Goal: Information Seeking & Learning: Learn about a topic

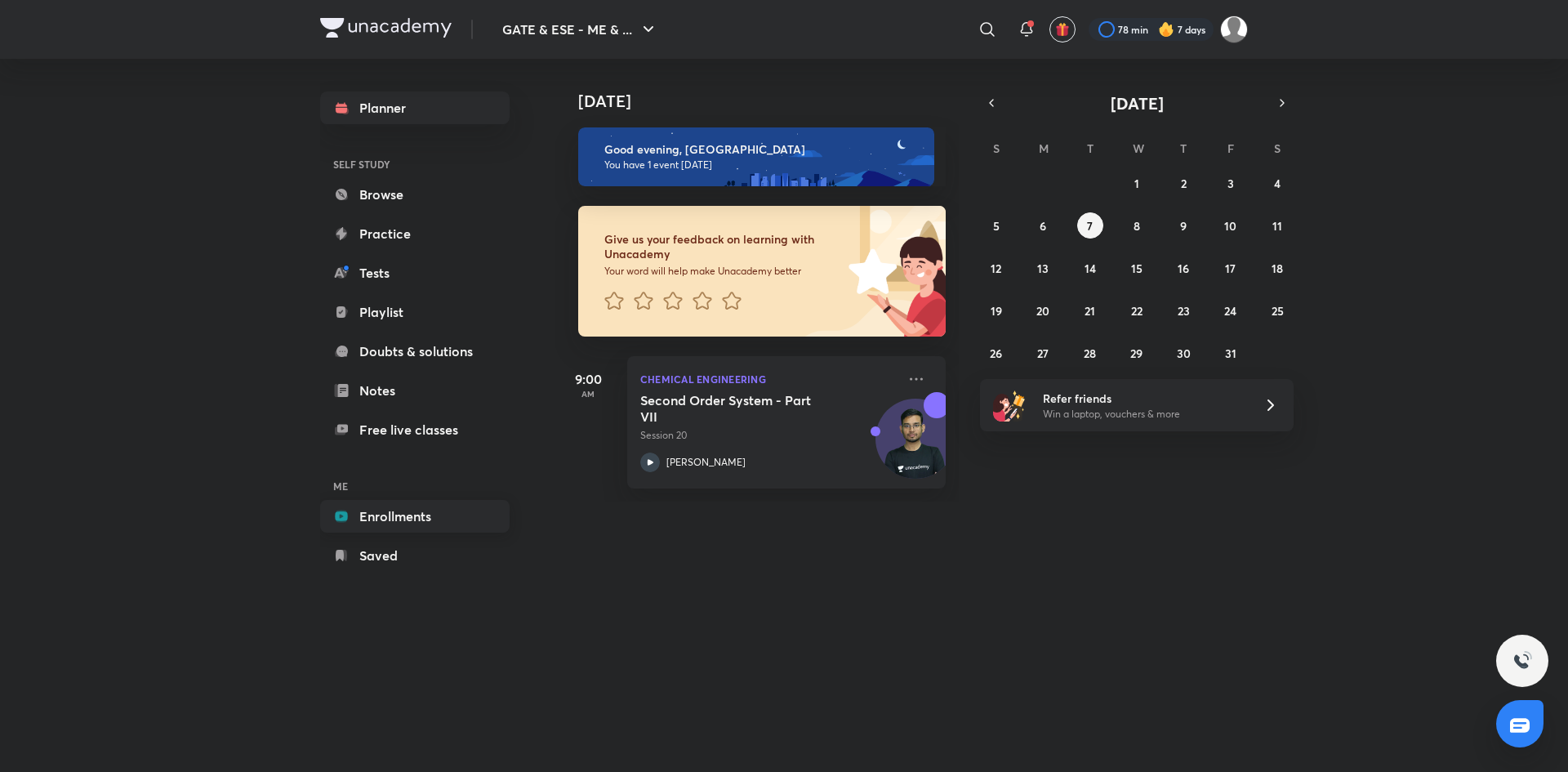
click at [379, 530] on link "Enrollments" at bounding box center [415, 515] width 189 height 33
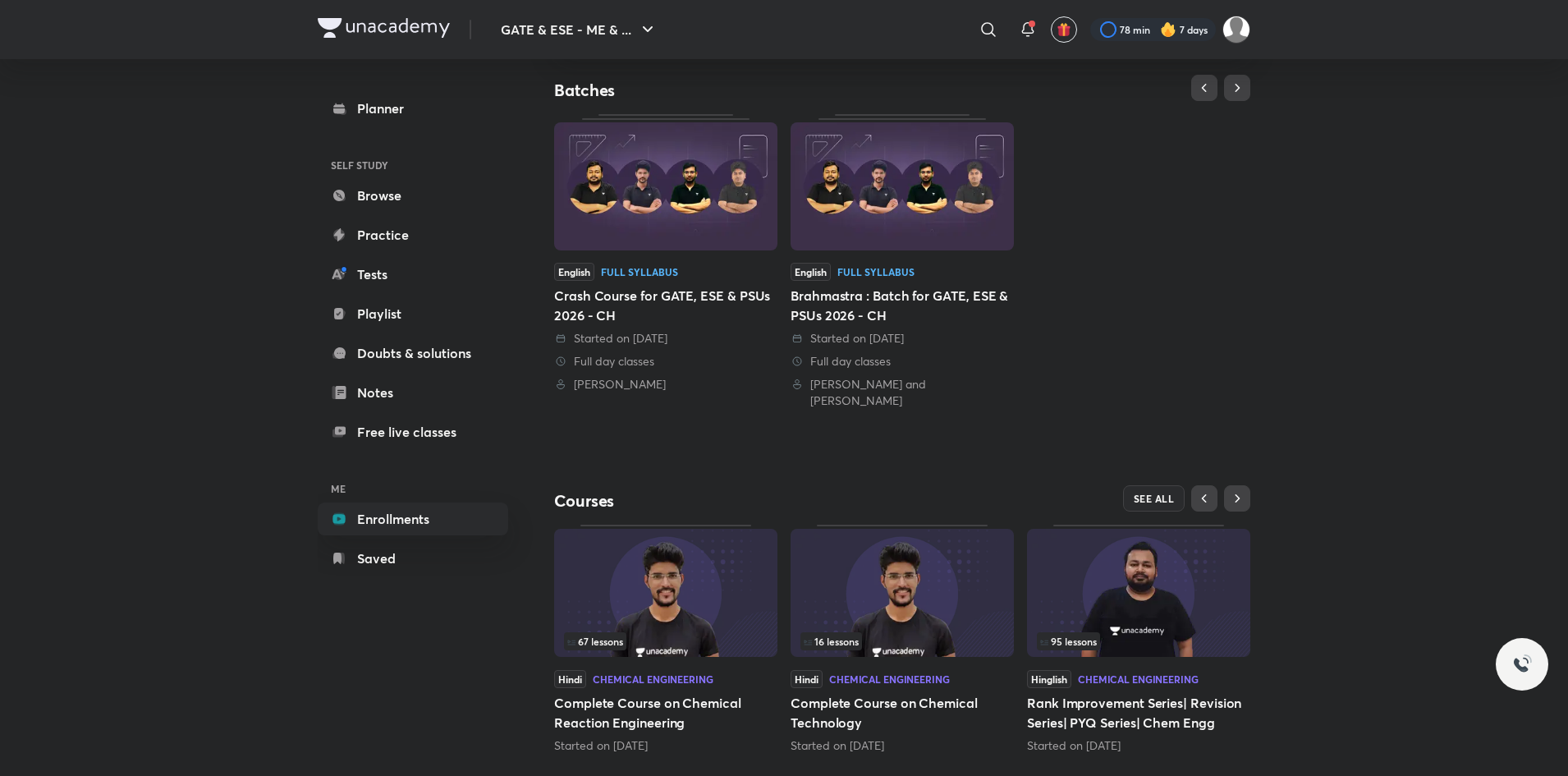
scroll to position [337, 0]
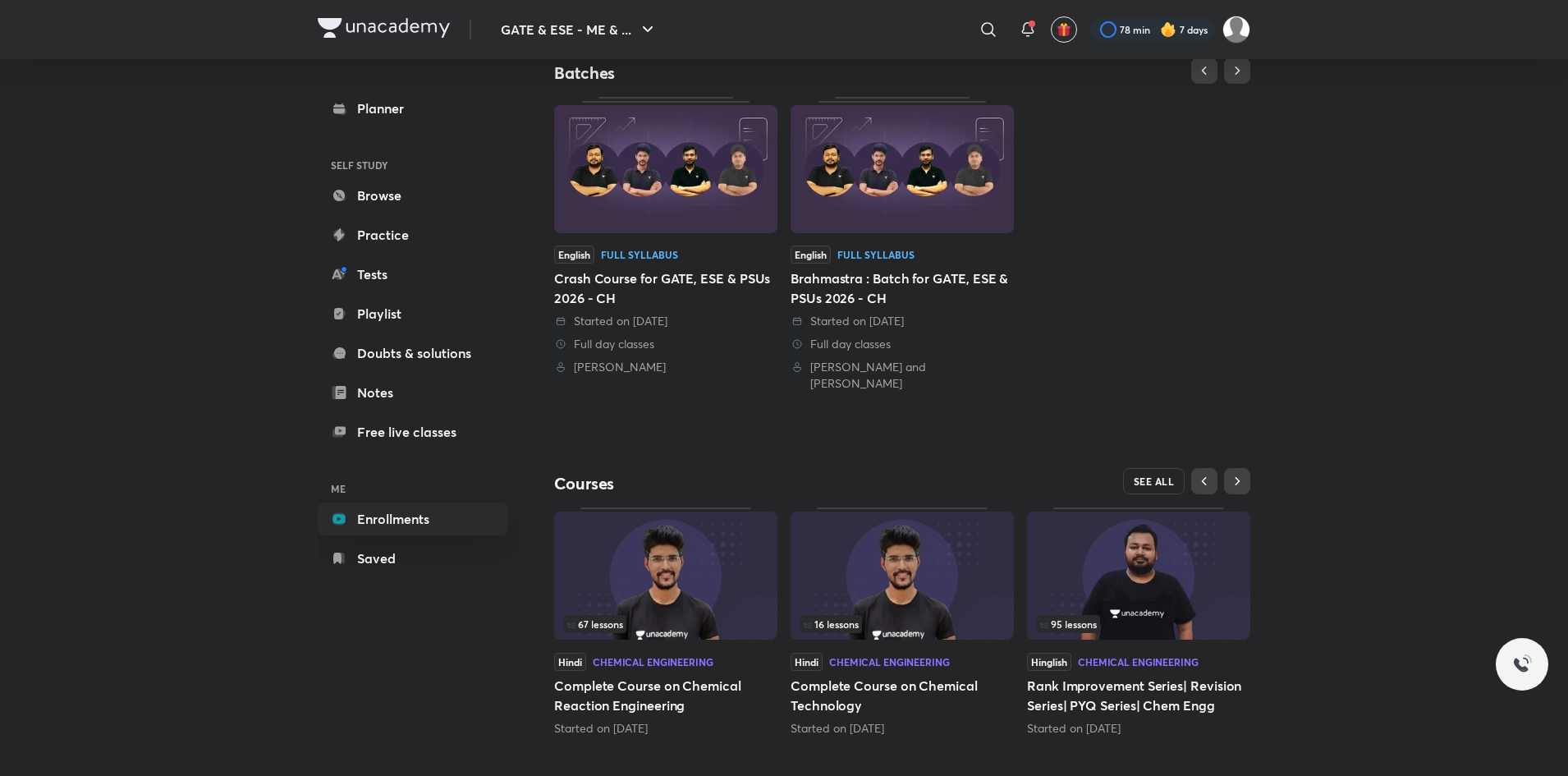
click at [1147, 476] on span "SEE ALL" at bounding box center [1155, 481] width 41 height 11
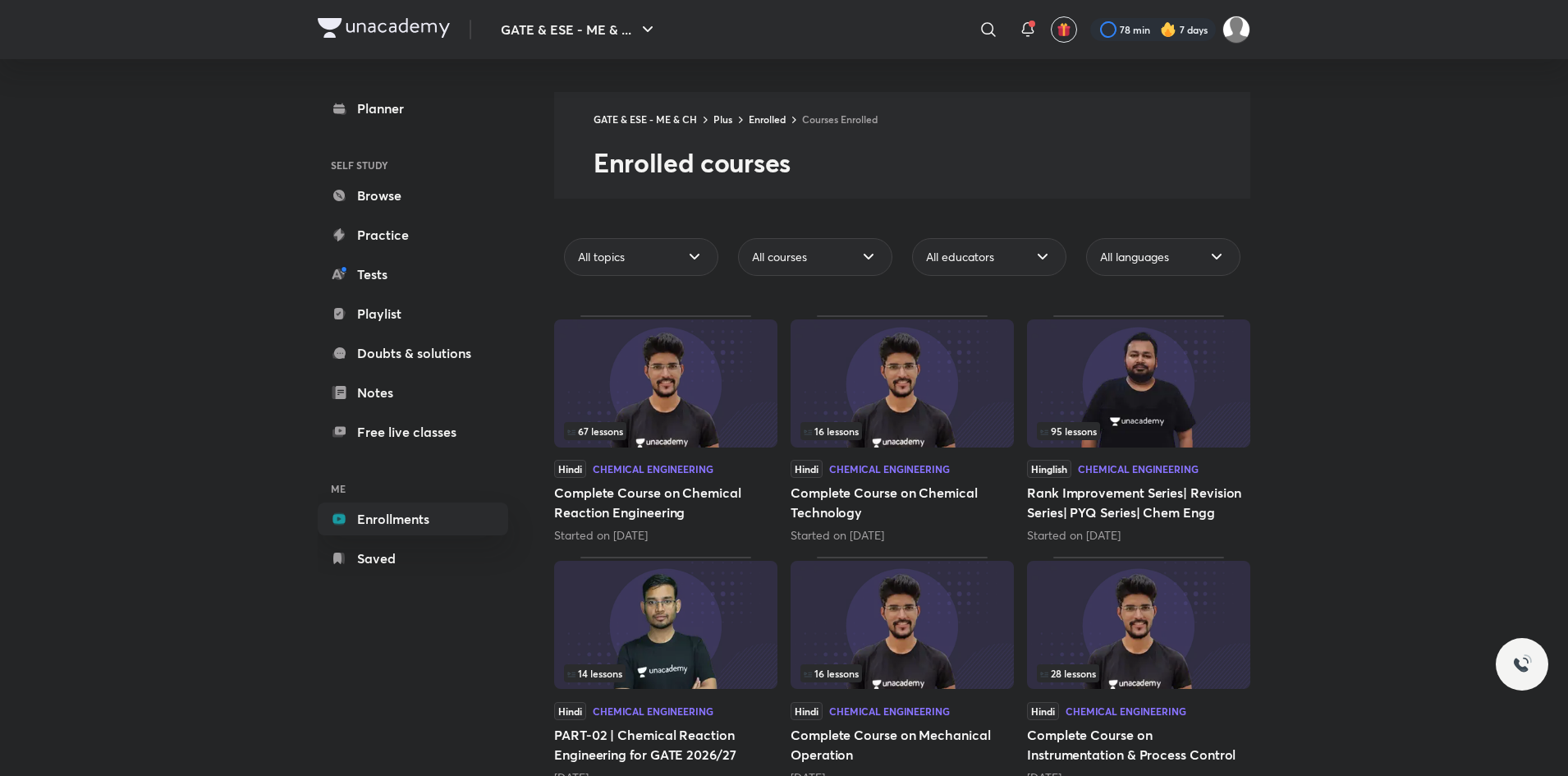
click at [946, 619] on img at bounding box center [901, 624] width 223 height 128
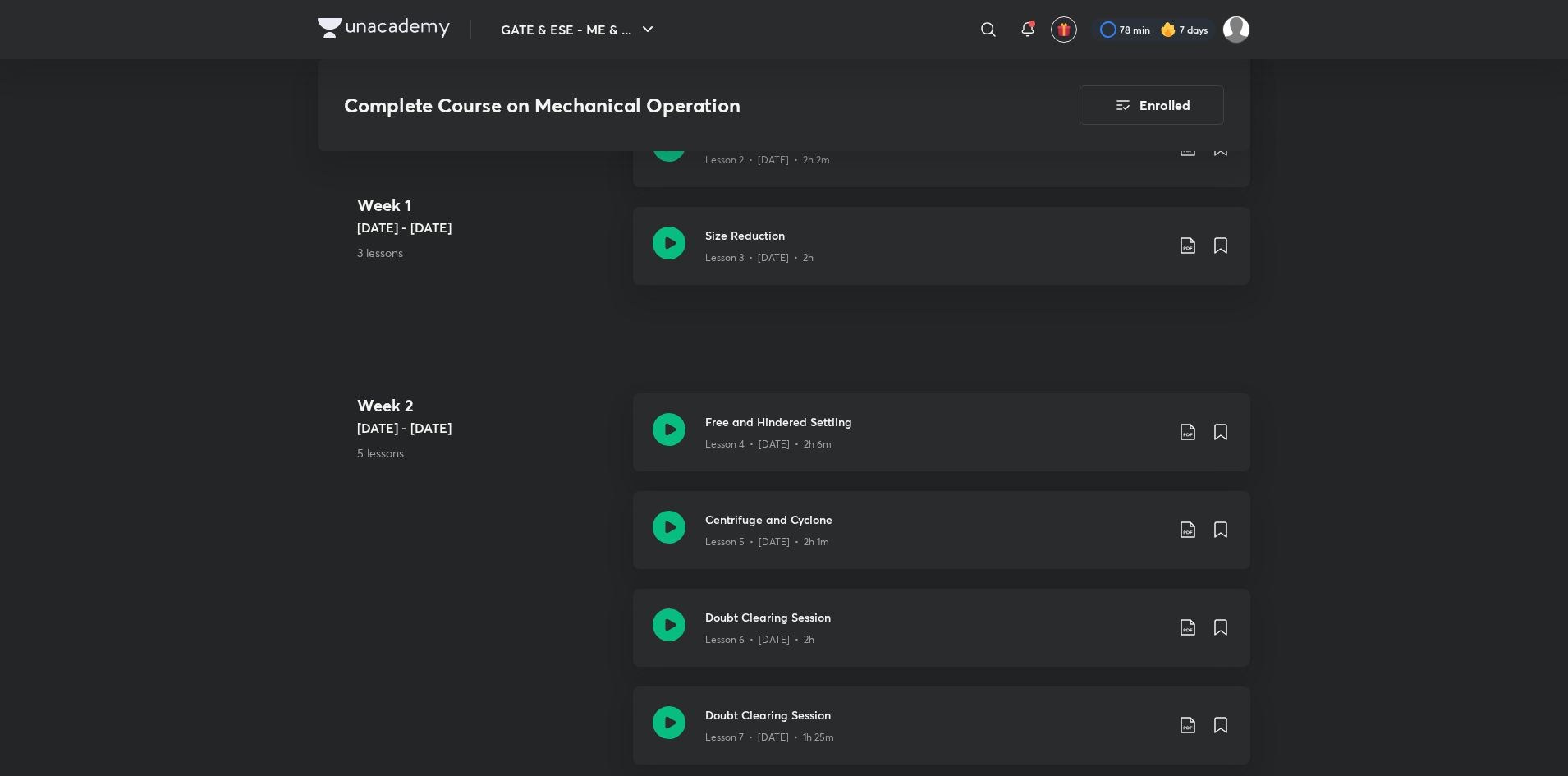
scroll to position [1120, 0]
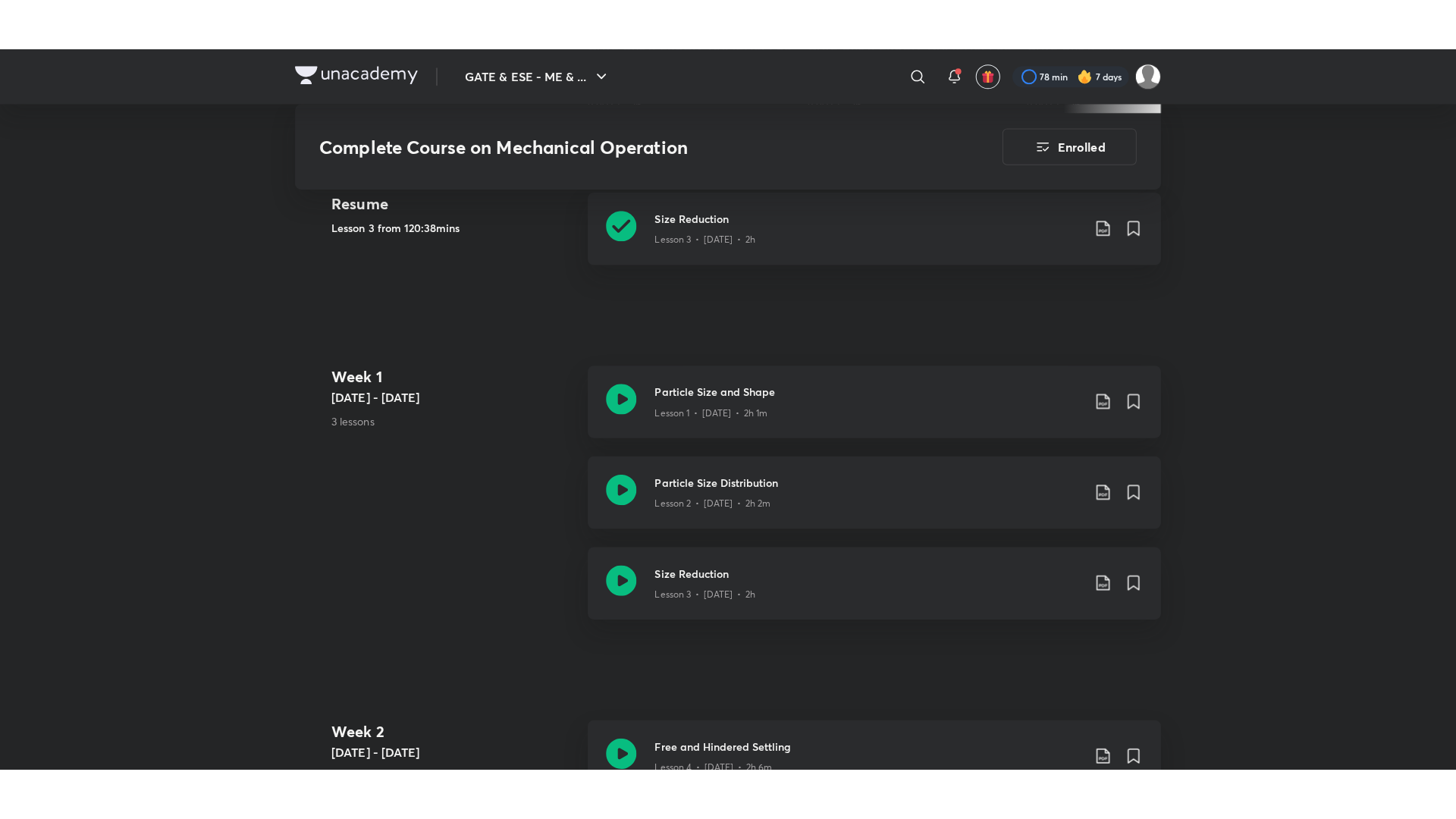
scroll to position [746, 0]
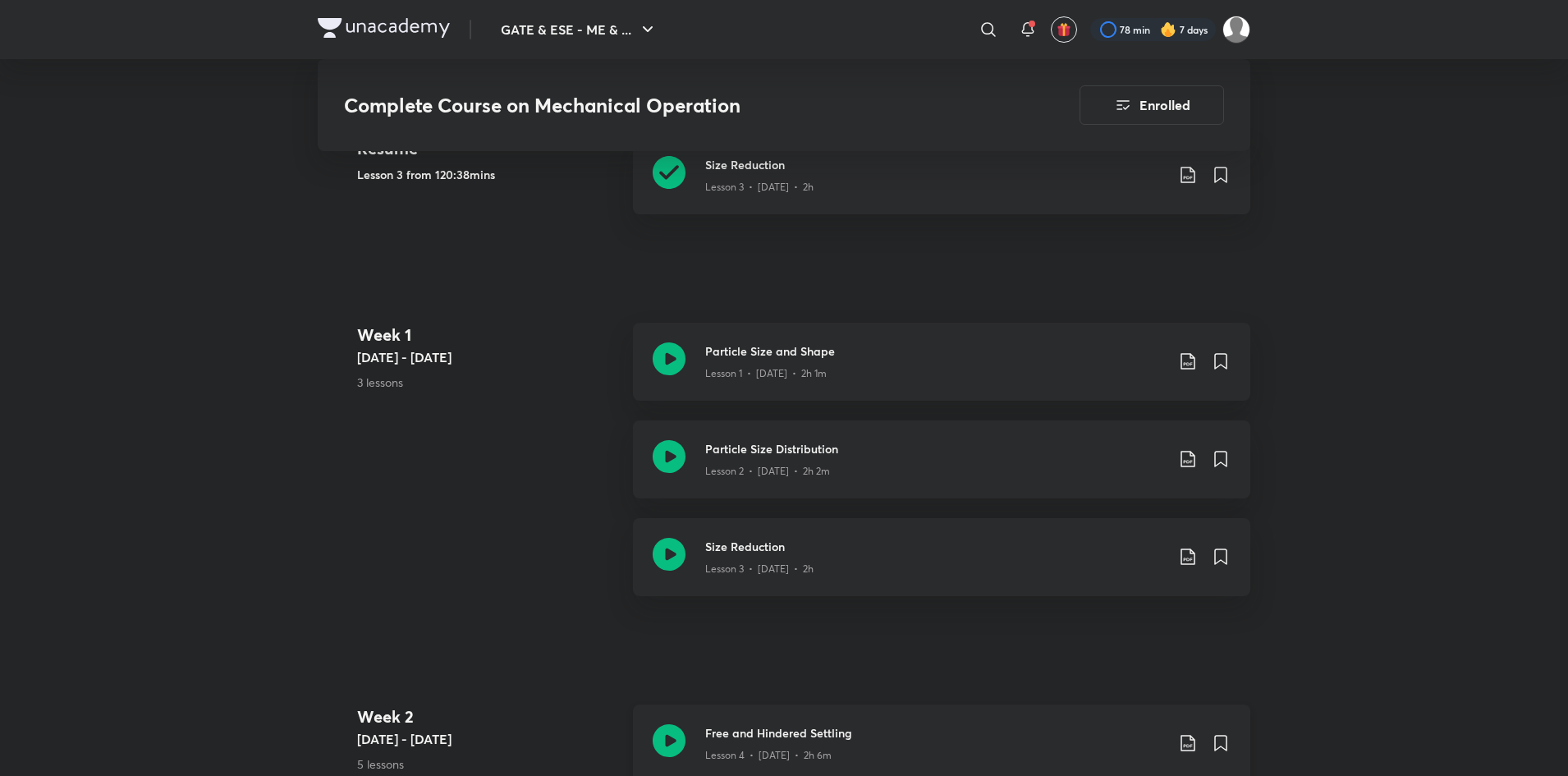
click at [1000, 752] on div "Lesson 4 • [DATE] • 2h 6m" at bounding box center [935, 752] width 460 height 22
